Goal: Information Seeking & Learning: Understand process/instructions

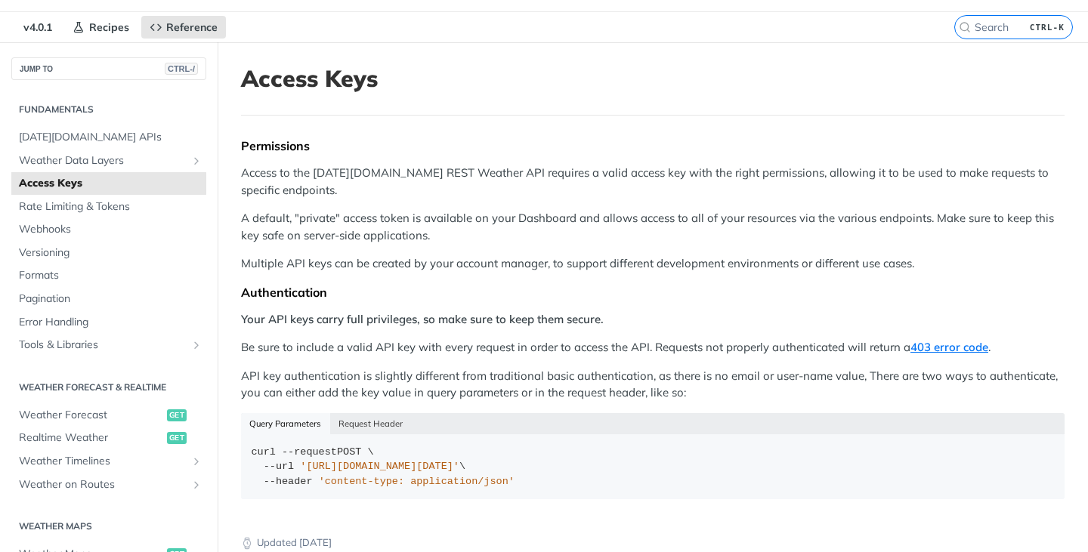
scroll to position [32, 0]
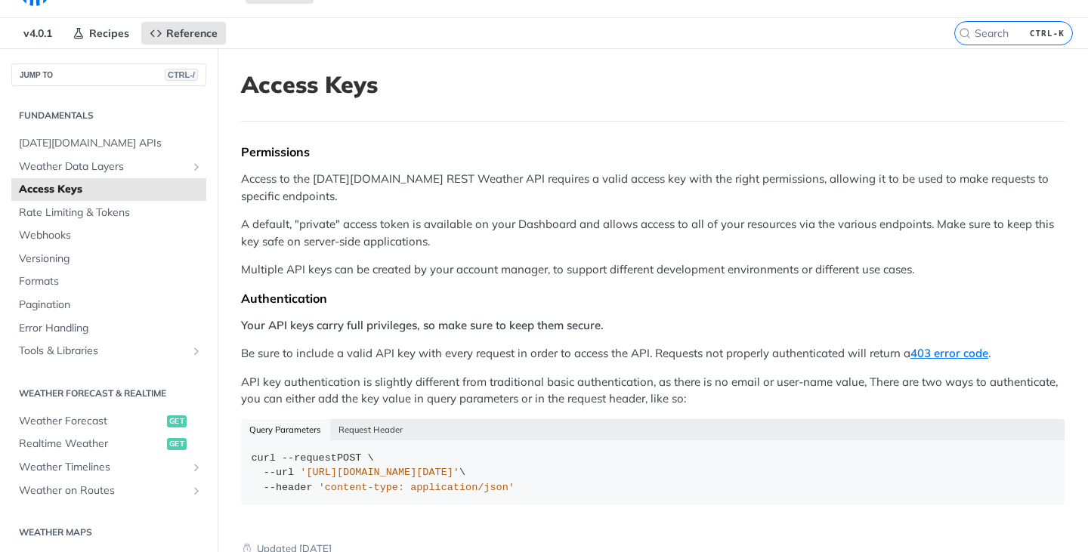
click at [473, 331] on strong "Your API keys carry full privileges, so make sure to keep them secure." at bounding box center [422, 325] width 363 height 14
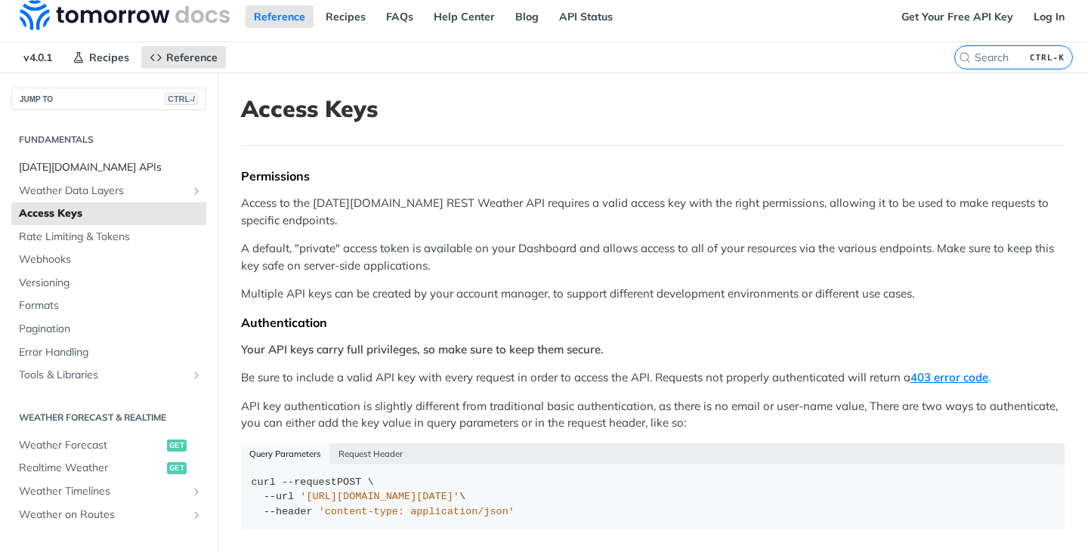
click at [74, 168] on span "[DATE][DOMAIN_NAME] APIs" at bounding box center [111, 167] width 184 height 15
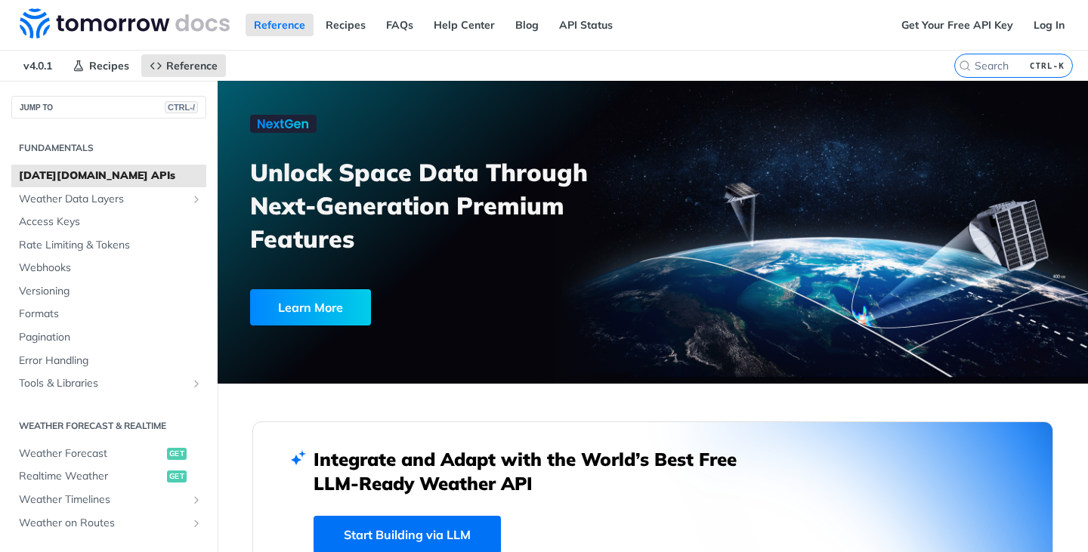
scroll to position [45, 0]
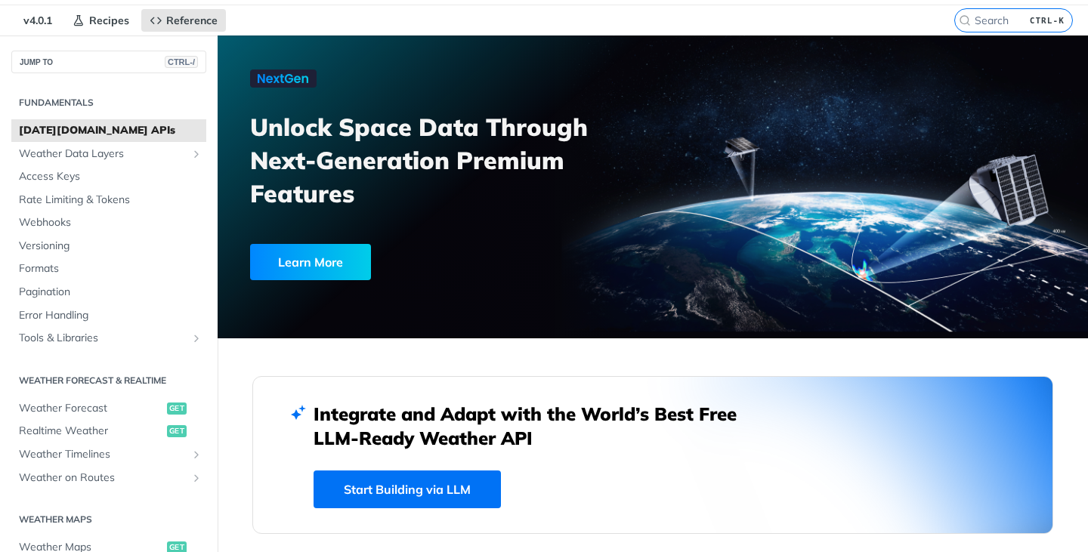
click at [141, 135] on span "[DATE][DOMAIN_NAME] APIs" at bounding box center [111, 130] width 184 height 15
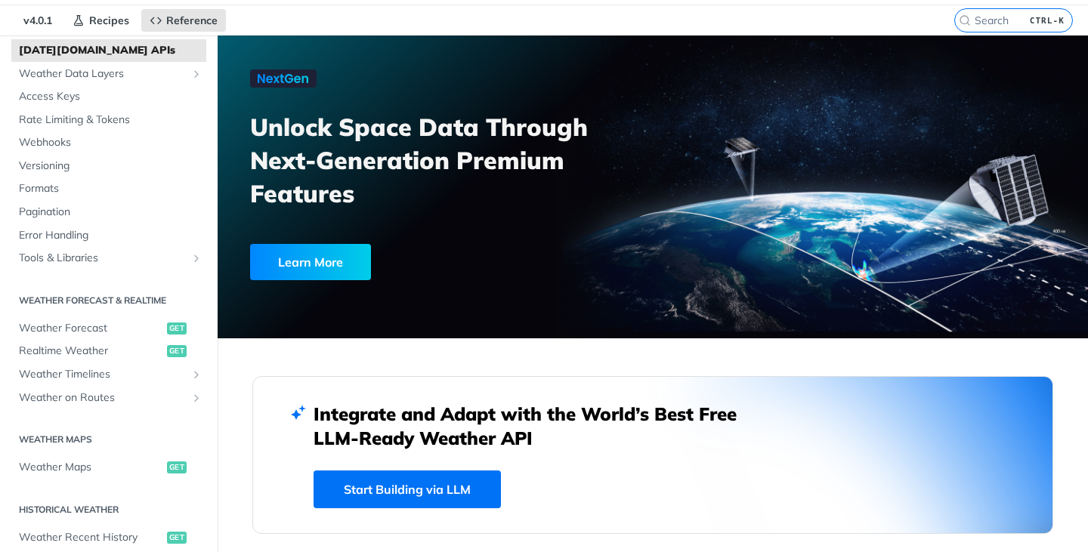
scroll to position [81, 0]
click at [135, 331] on span "Weather Forecast" at bounding box center [91, 327] width 144 height 15
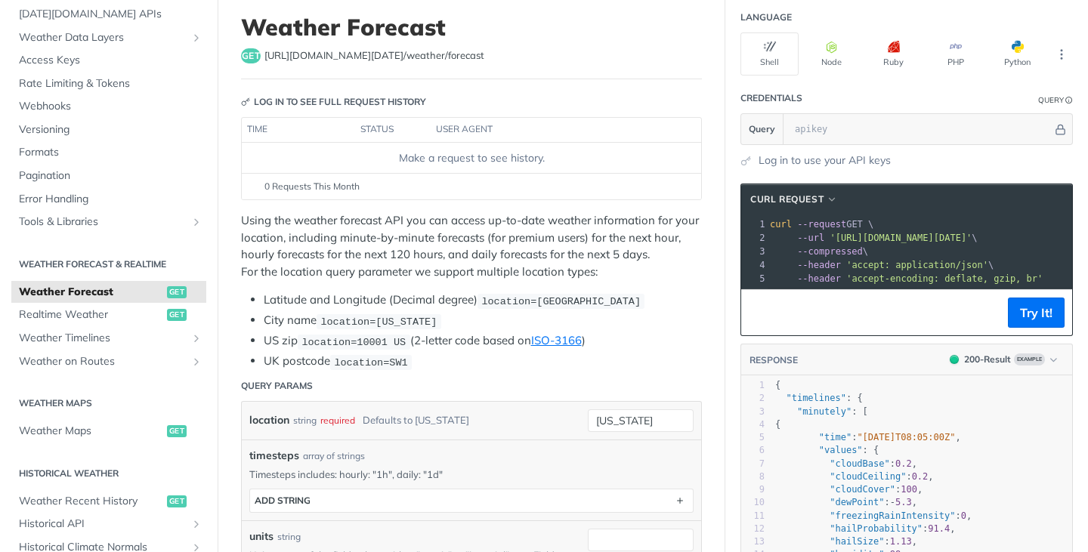
scroll to position [89, 0]
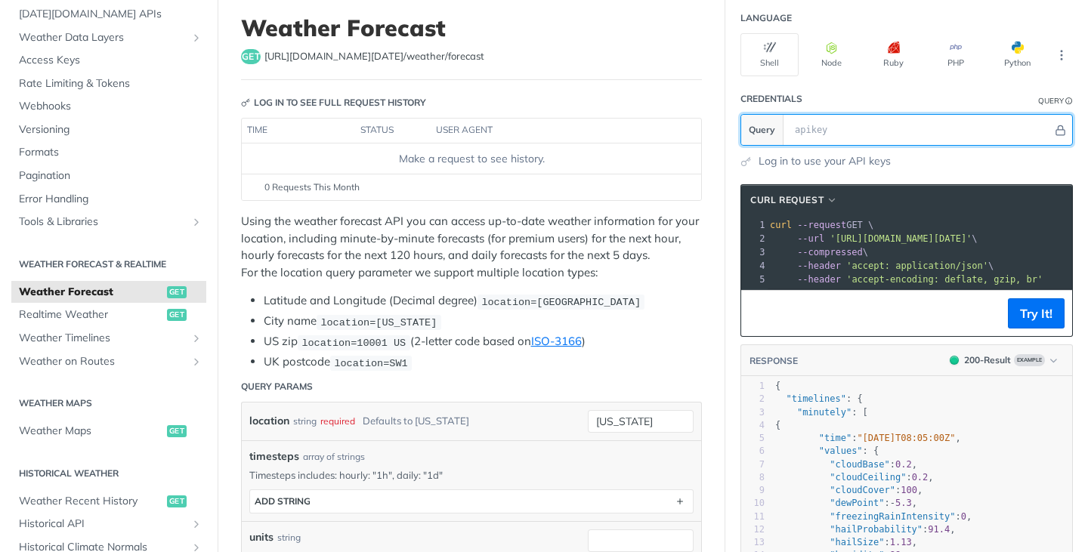
click at [856, 128] on input "text" at bounding box center [919, 130] width 265 height 30
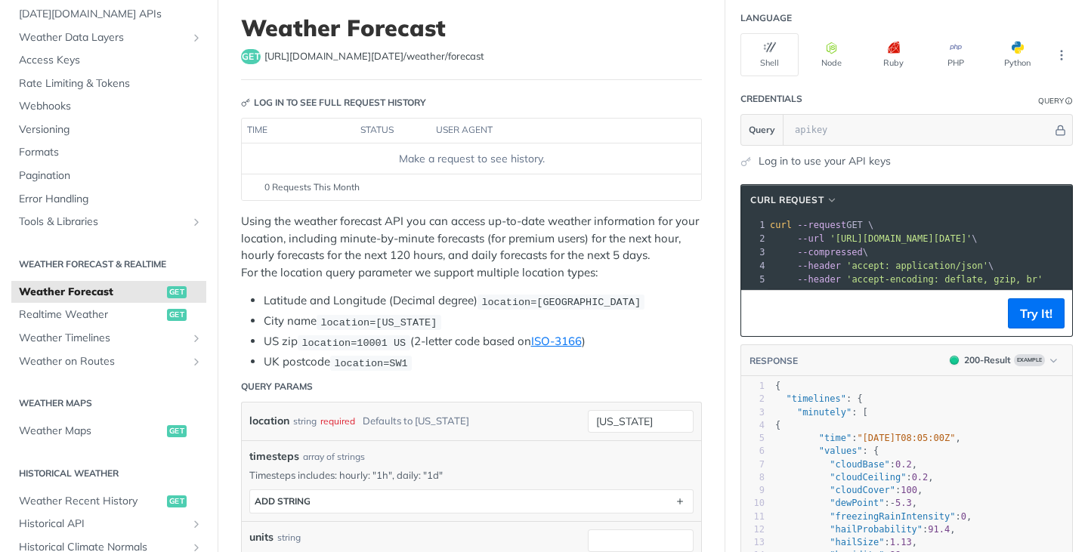
click at [844, 159] on link "Log in to use your API keys" at bounding box center [824, 161] width 132 height 16
